Goal: Task Accomplishment & Management: Use online tool/utility

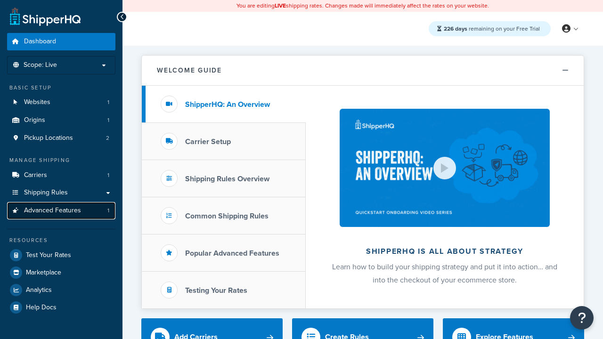
click at [61, 211] on span "Advanced Features" at bounding box center [52, 211] width 57 height 8
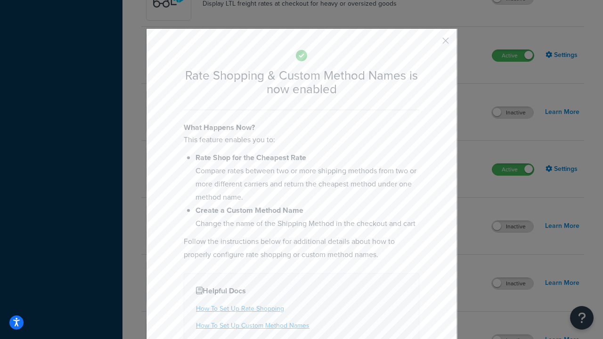
click at [431, 43] on button "button" at bounding box center [432, 44] width 2 height 2
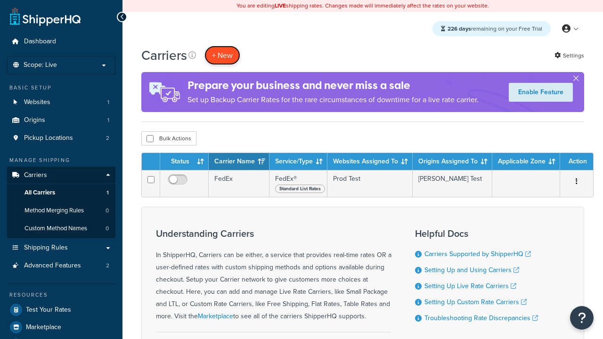
click at [222, 55] on button "+ New" at bounding box center [222, 55] width 36 height 19
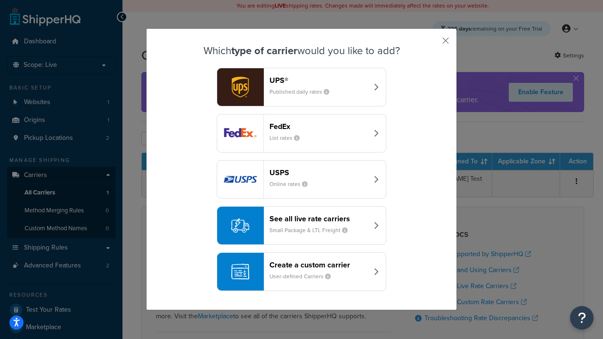
click at [301, 226] on div "See all live rate carriers Small Package & LTL Freight" at bounding box center [318, 225] width 98 height 23
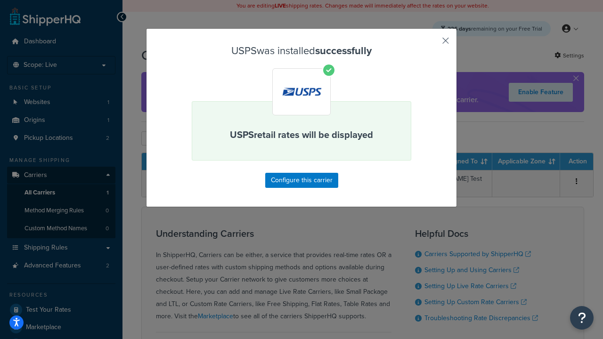
click at [431, 44] on button "button" at bounding box center [432, 44] width 2 height 2
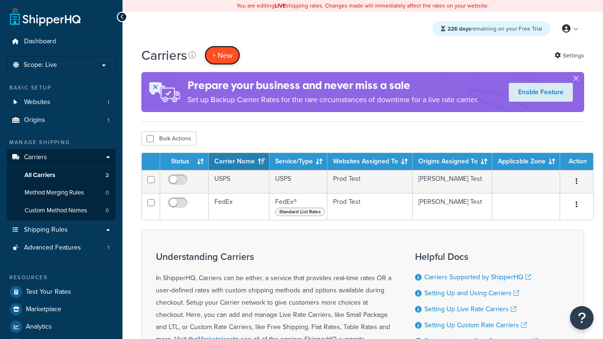
click at [222, 55] on button "+ New" at bounding box center [222, 55] width 36 height 19
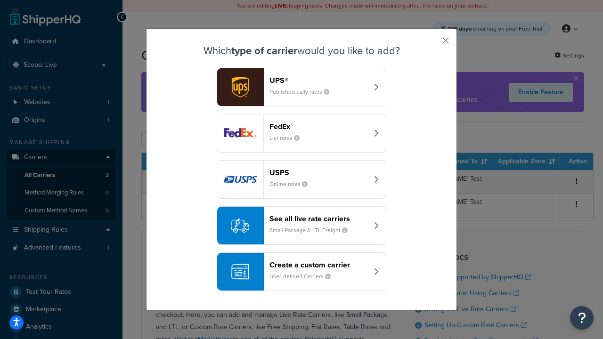
click at [301, 226] on div "See all live rate carriers Small Package & LTL Freight" at bounding box center [318, 225] width 98 height 23
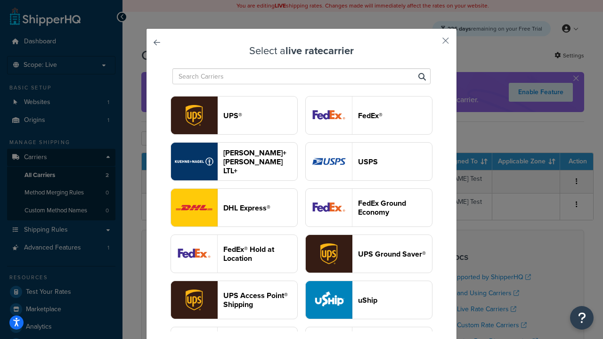
click at [369, 115] on header "FedEx®" at bounding box center [395, 115] width 74 height 9
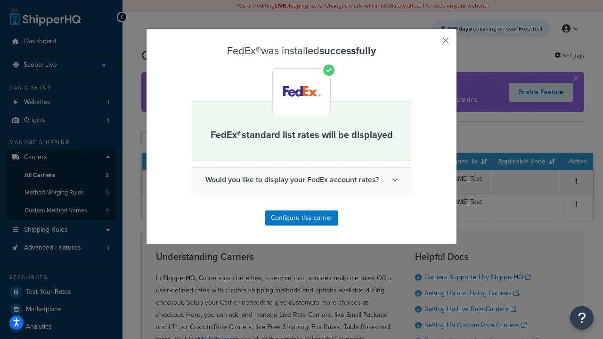
click at [431, 44] on button "button" at bounding box center [432, 44] width 2 height 2
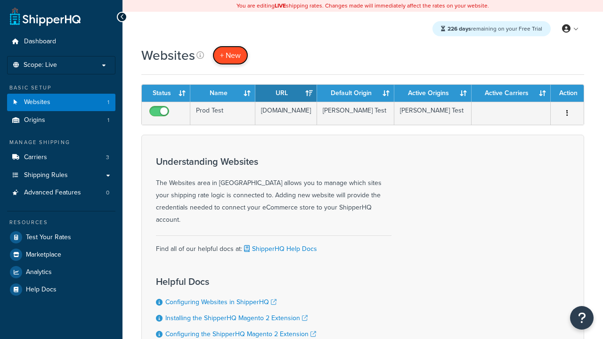
click at [230, 55] on span "+ New" at bounding box center [230, 55] width 21 height 11
